Goal: Task Accomplishment & Management: Manage account settings

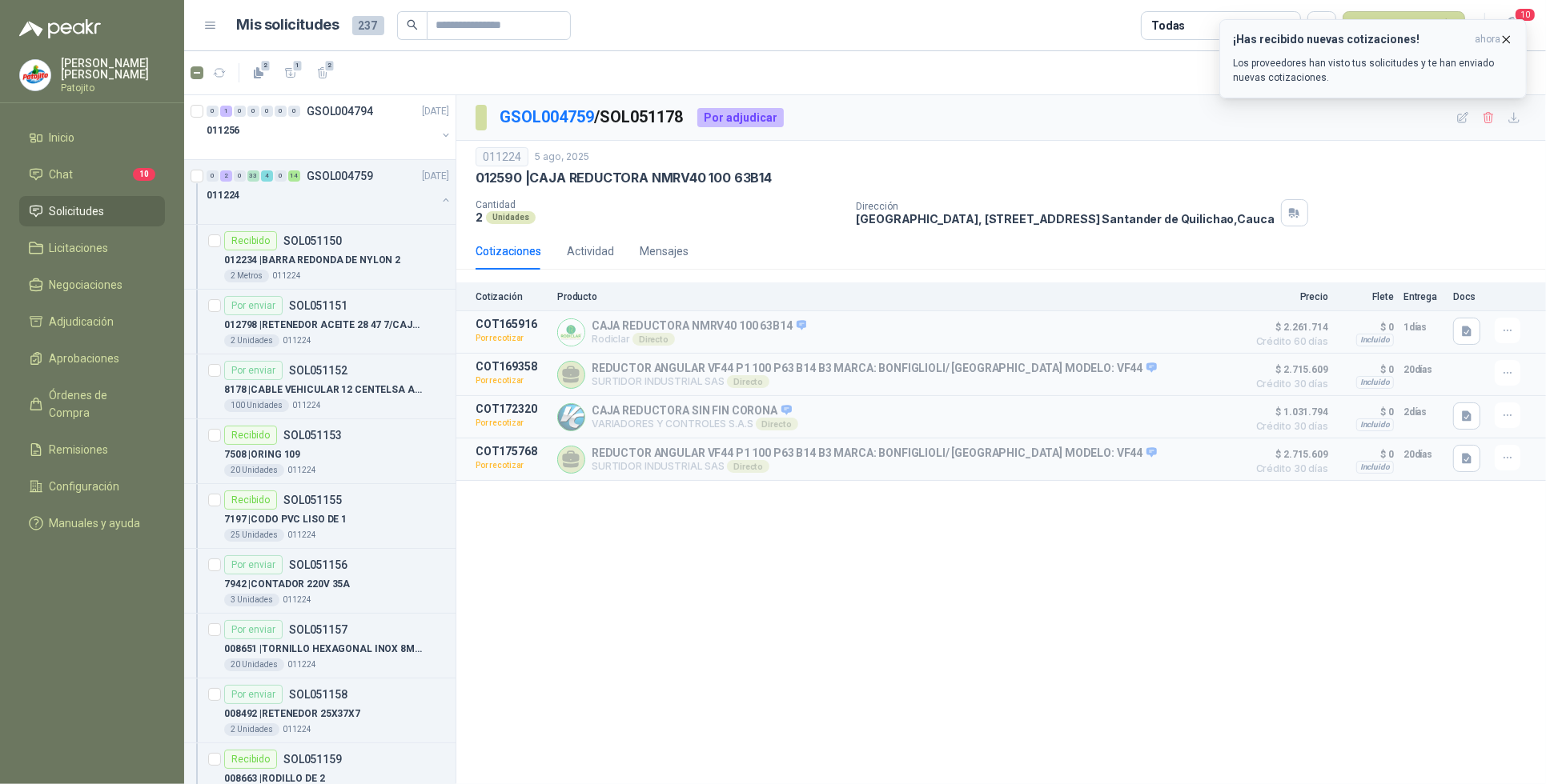
click at [1405, 56] on p "Los proveedores han visto tus solicitudes y te han enviado nuevas cotizaciones." at bounding box center [1373, 71] width 280 height 29
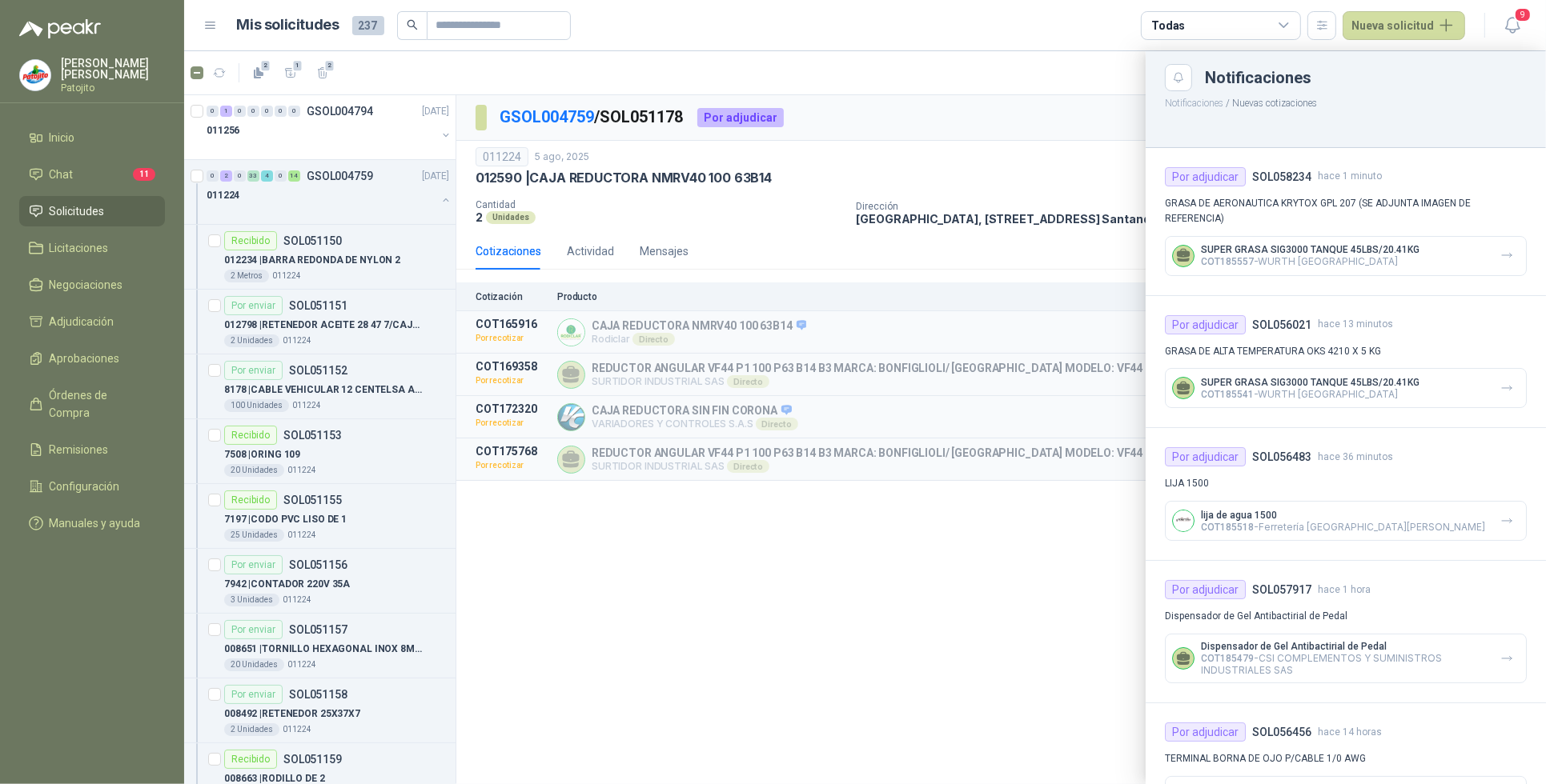
click at [1442, 255] on div "SUPER GRASA SIG3000 TANQUE 45LBS/20.41KG COT185557 - WURTH [GEOGRAPHIC_DATA]" at bounding box center [1346, 257] width 362 height 40
click at [1501, 252] on icon "button" at bounding box center [1507, 256] width 13 height 13
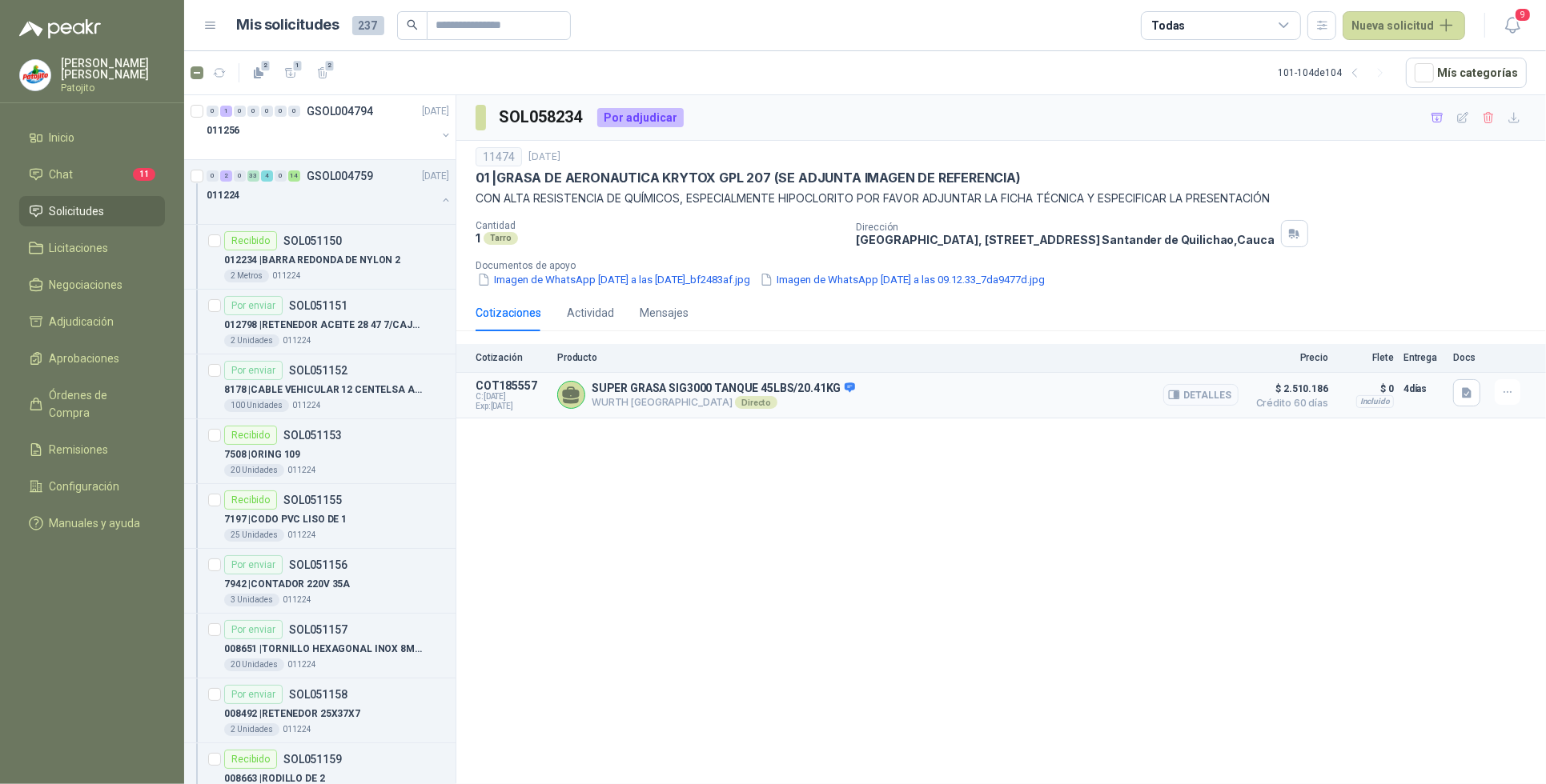
drag, startPoint x: 1211, startPoint y: 396, endPoint x: 1206, endPoint y: 389, distance: 8.6
click at [1208, 396] on button "Detalles" at bounding box center [1200, 395] width 75 height 22
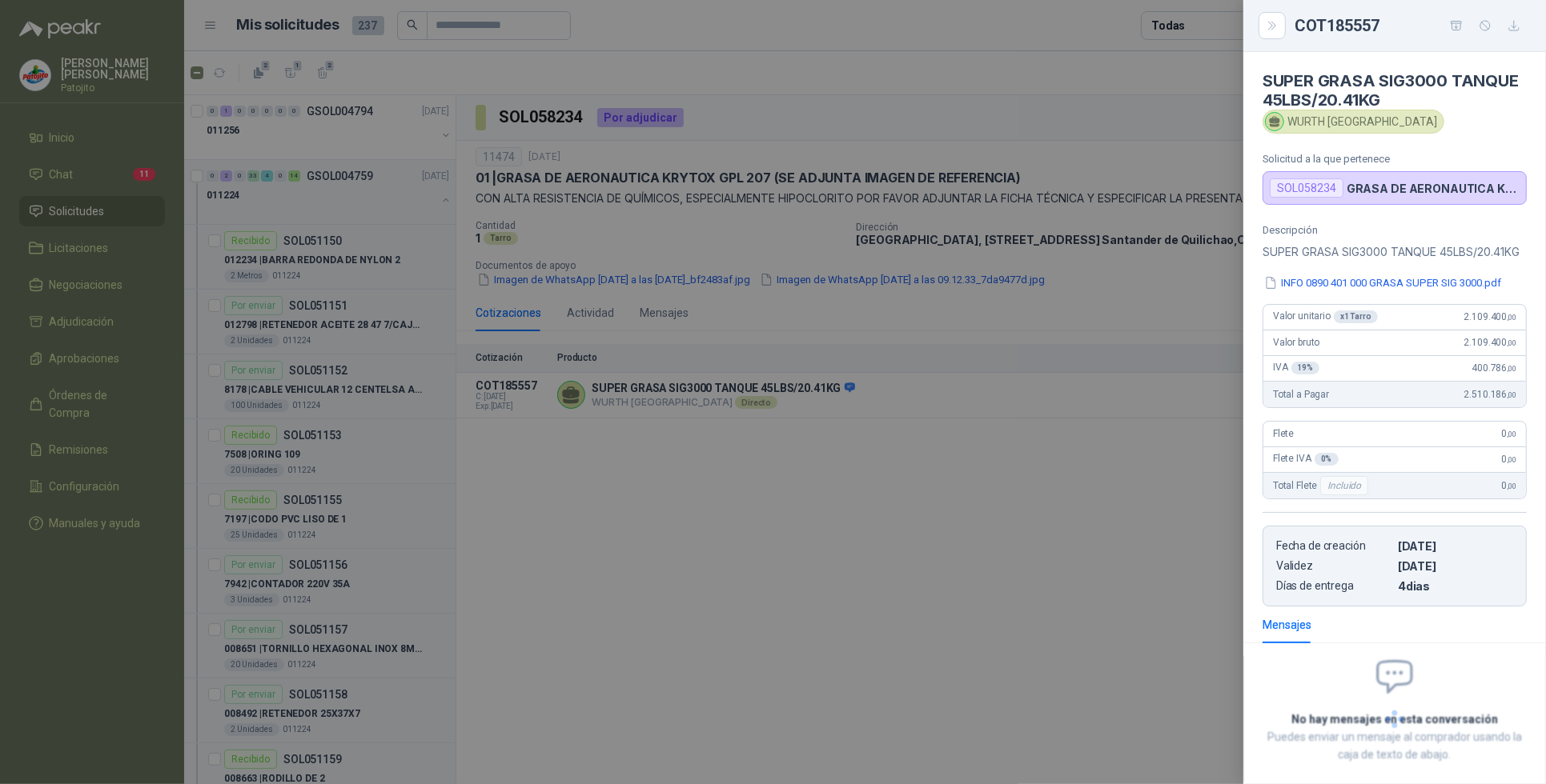
scroll to position [105, 0]
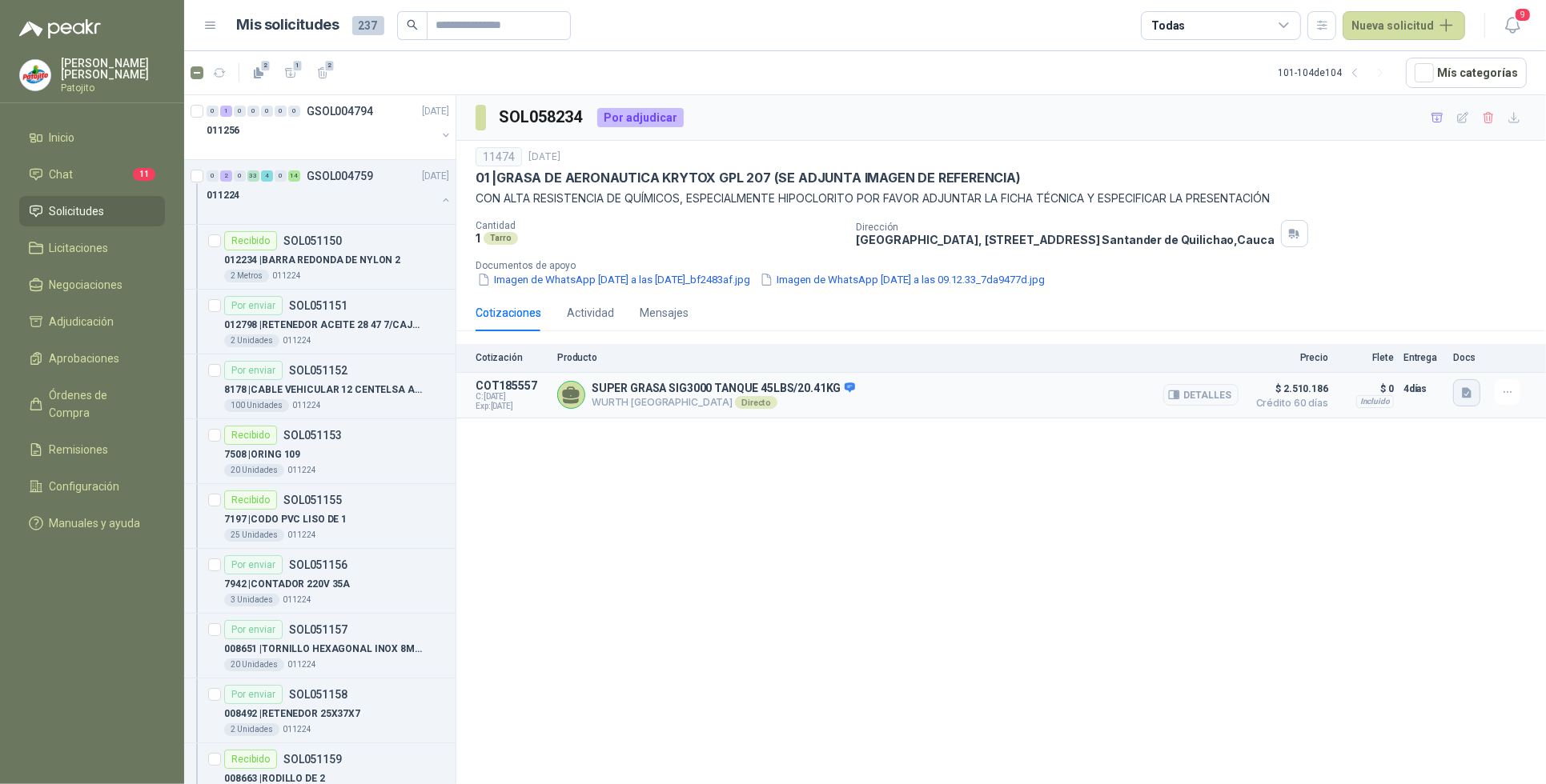
click at [1466, 395] on icon "button" at bounding box center [1466, 392] width 9 height 10
click at [1345, 356] on button "INFO 0890 401 000 GRASA SUPER SIG 3000.pdf" at bounding box center [1350, 358] width 240 height 17
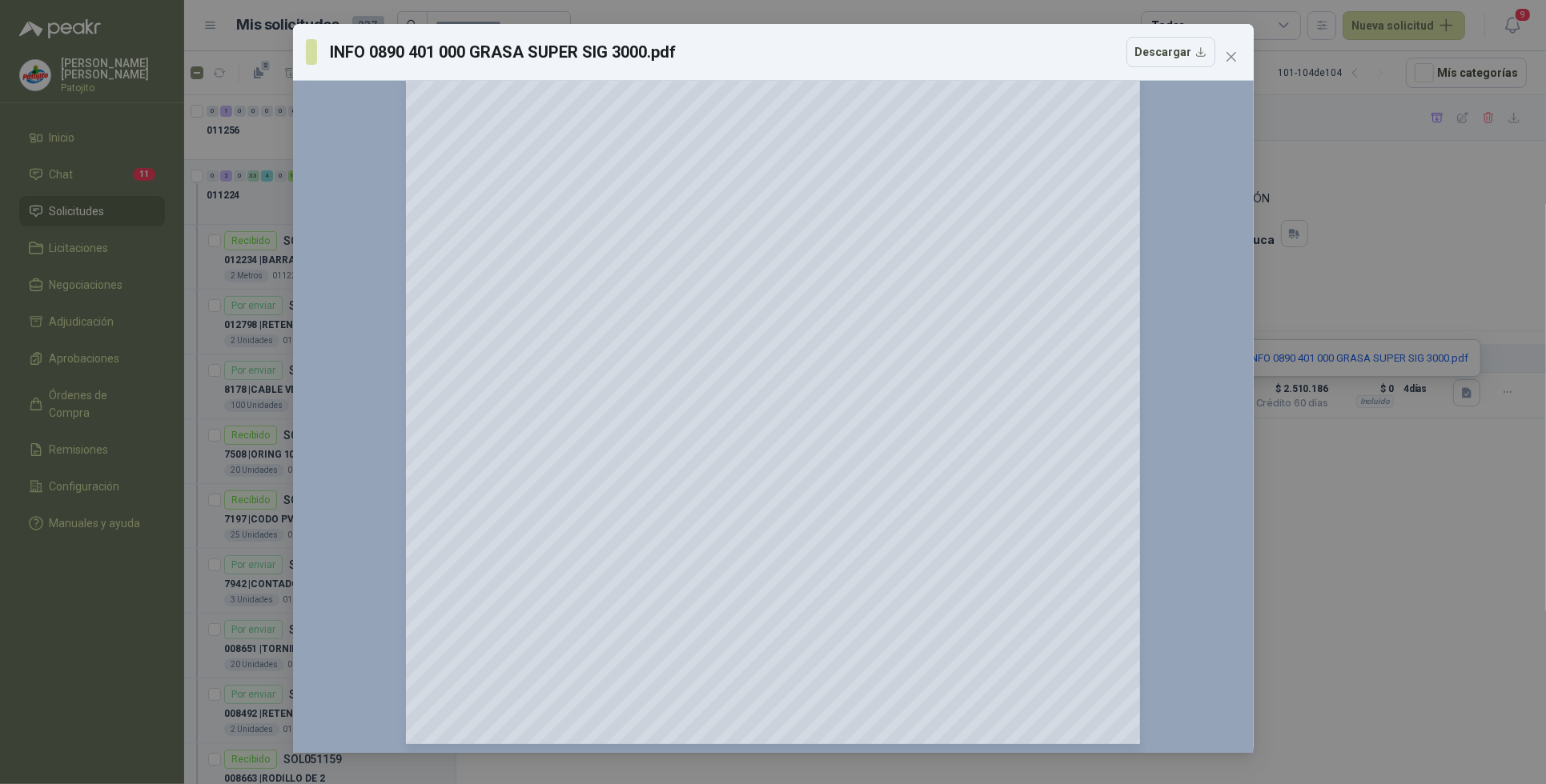
scroll to position [304, 0]
click at [1235, 60] on icon "close" at bounding box center [1230, 56] width 13 height 13
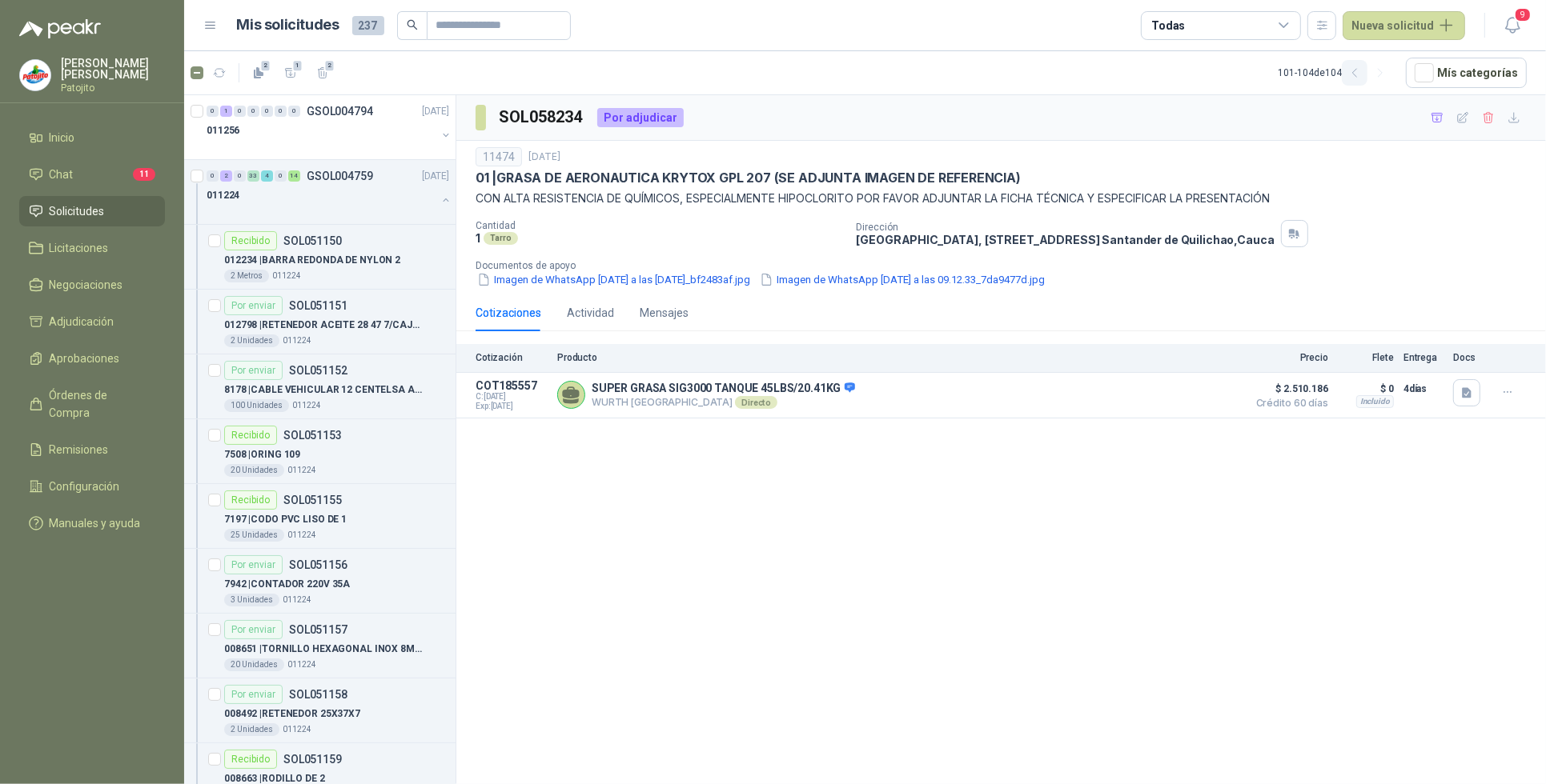
click at [1357, 74] on icon "button" at bounding box center [1354, 73] width 4 height 8
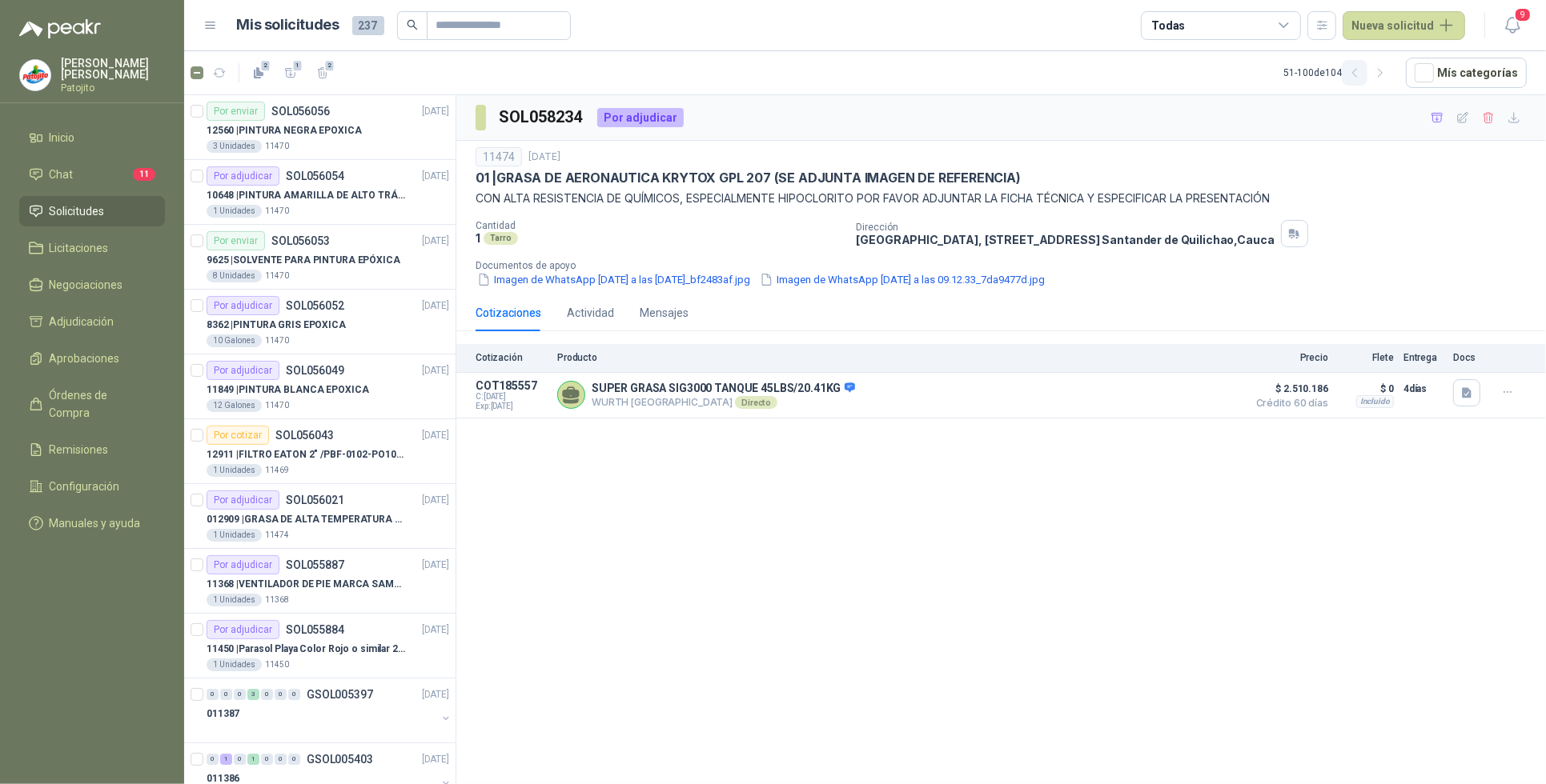
click at [1354, 70] on icon "button" at bounding box center [1355, 73] width 13 height 13
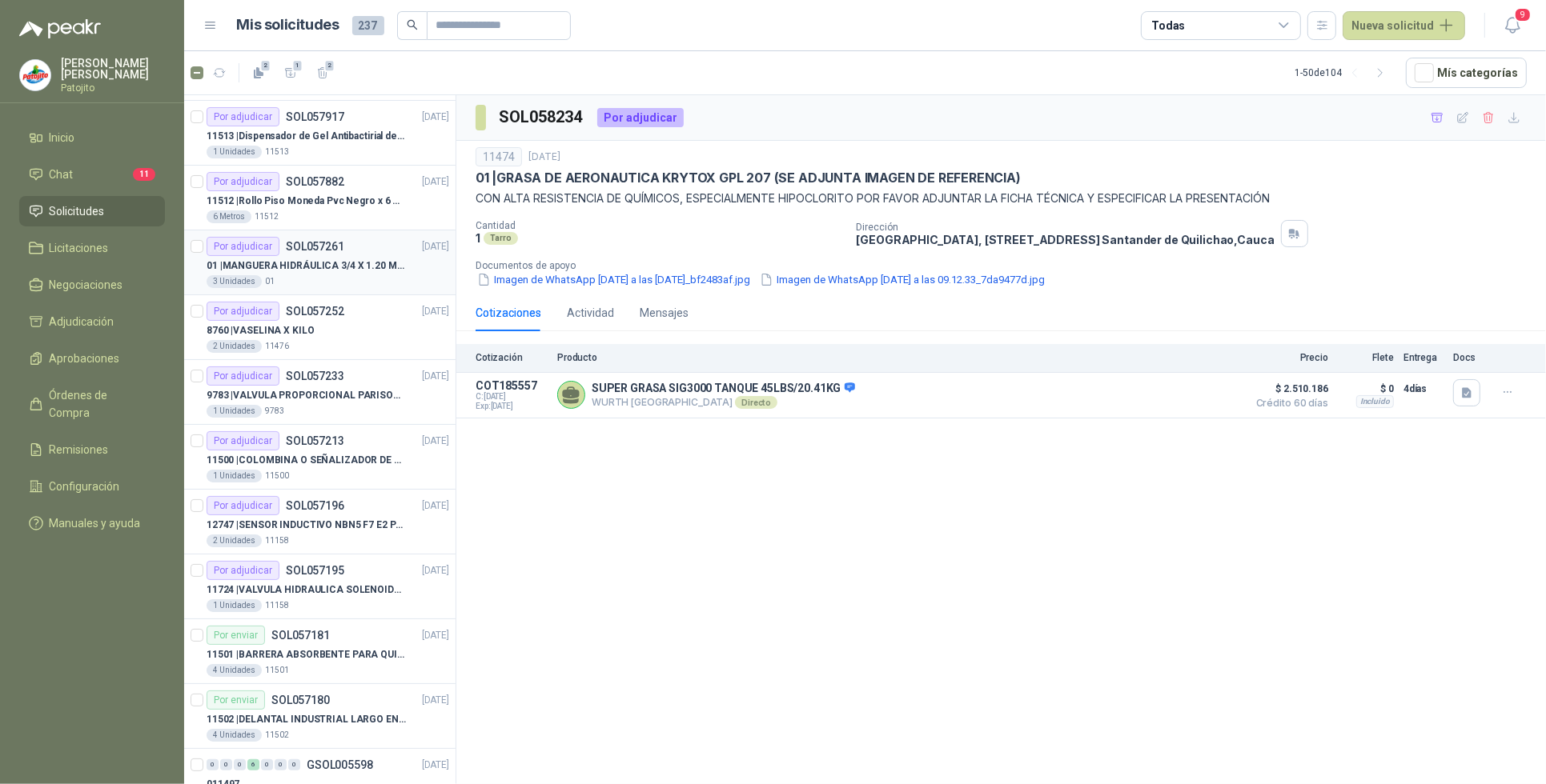
scroll to position [200, 0]
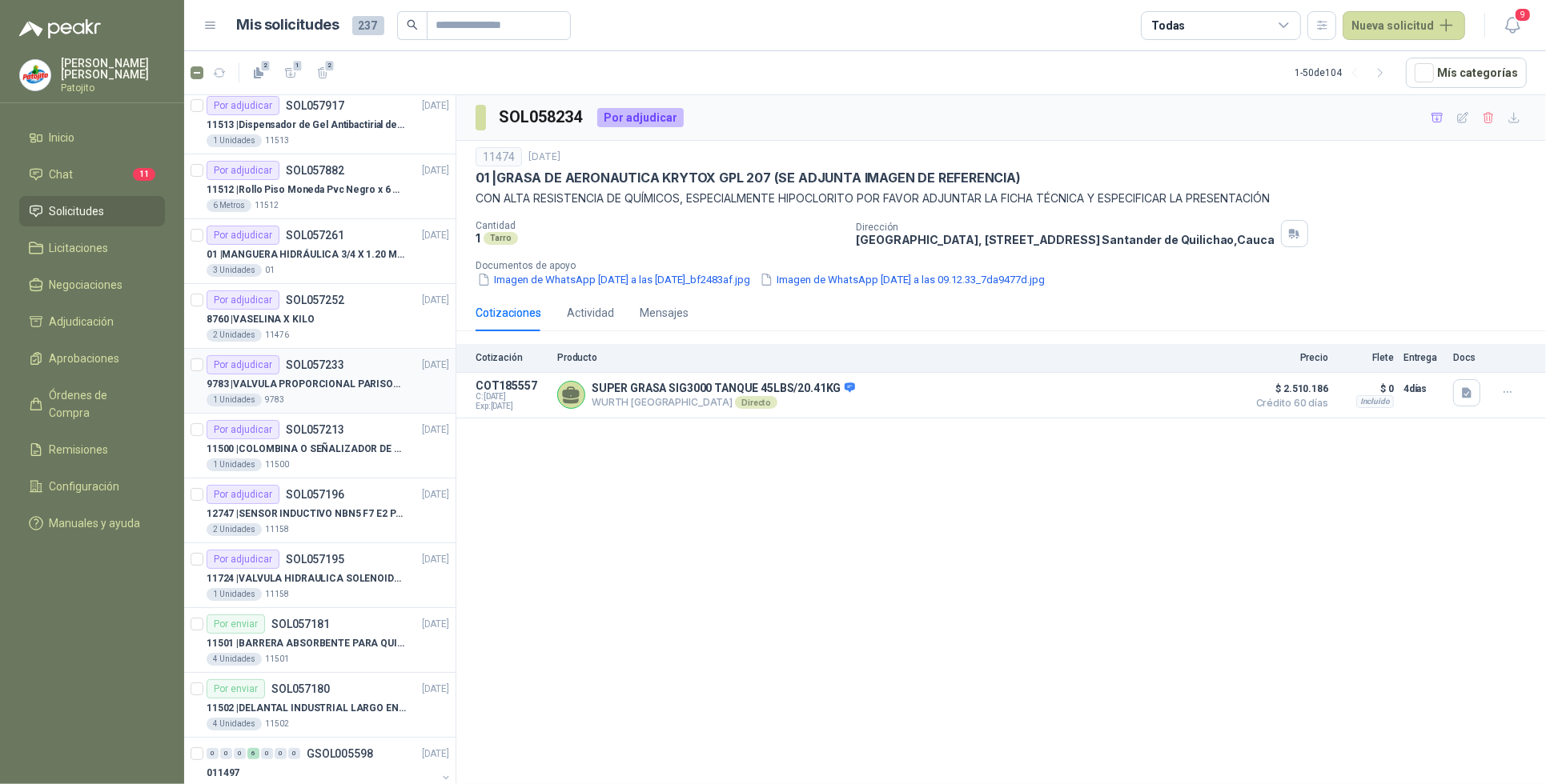
click at [369, 373] on div "Por adjudicar SOL057233 [DATE]" at bounding box center [327, 364] width 242 height 19
